Goal: Task Accomplishment & Management: Complete application form

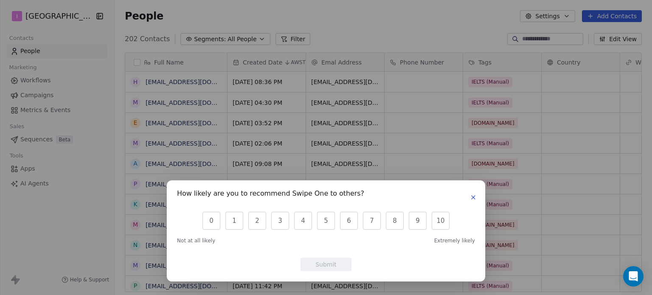
scroll to position [253, 531]
click at [475, 198] on icon "button" at bounding box center [473, 197] width 7 height 7
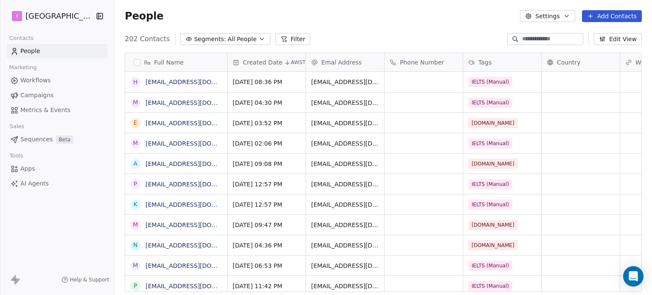
click at [605, 14] on button "Add Contacts" at bounding box center [612, 16] width 60 height 12
click at [604, 37] on span "Create new contact" at bounding box center [616, 34] width 58 height 9
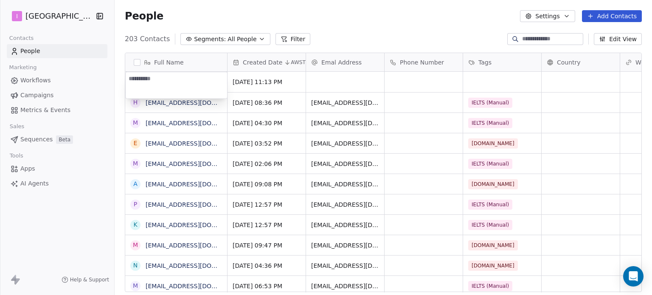
type textarea "**********"
click at [358, 83] on html "I IELTS University Contacts People Marketing Workflows Campaigns Metrics & Even…" at bounding box center [326, 147] width 652 height 295
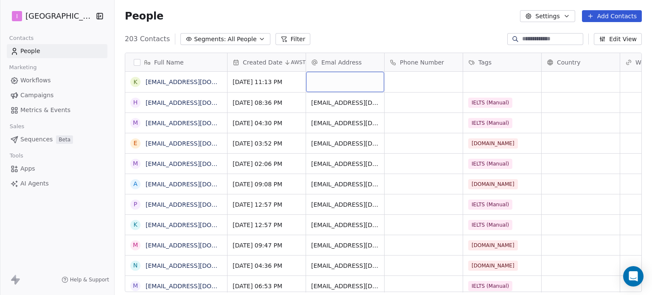
click at [358, 83] on div "grid" at bounding box center [345, 82] width 78 height 20
click at [358, 82] on div "grid" at bounding box center [345, 82] width 78 height 20
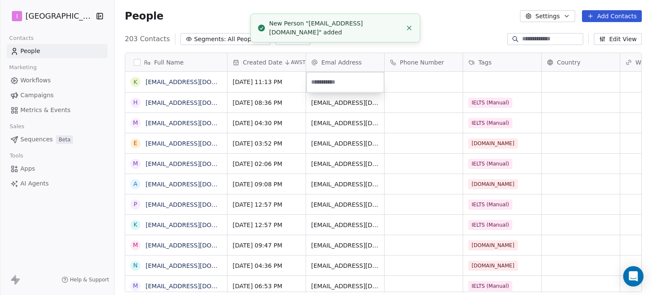
type input "**********"
click at [482, 81] on html "I IELTS University Contacts People Marketing Workflows Campaigns Metrics & Even…" at bounding box center [326, 147] width 652 height 295
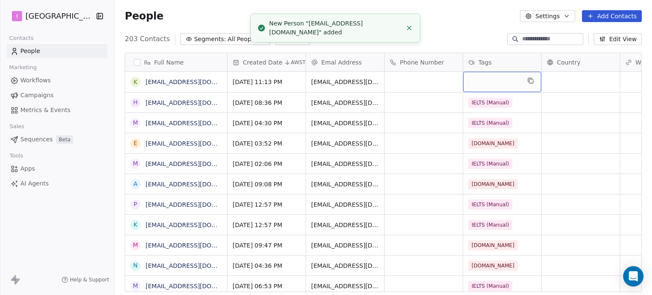
click at [482, 81] on div "grid" at bounding box center [502, 82] width 78 height 20
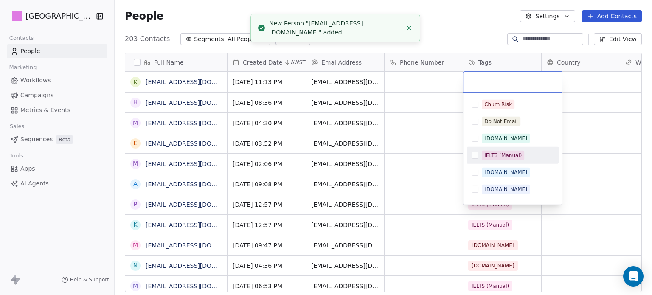
click at [506, 158] on div "IELTS (Manual)" at bounding box center [502, 156] width 37 height 8
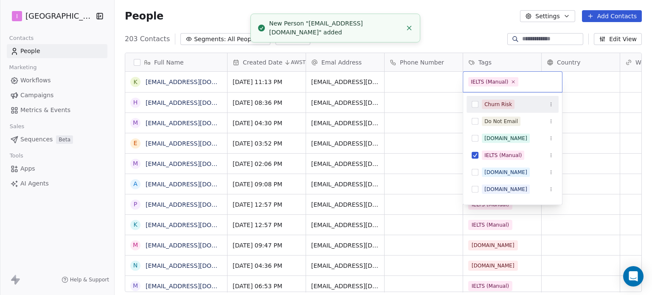
click at [469, 28] on html "I IELTS University Contacts People Marketing Workflows Campaigns Metrics & Even…" at bounding box center [326, 147] width 652 height 295
